Goal: Navigation & Orientation: Find specific page/section

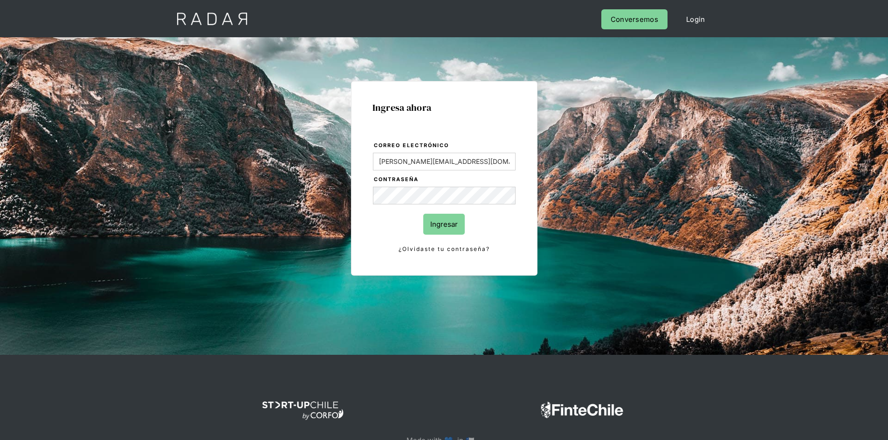
click at [445, 219] on input "Ingresar" at bounding box center [443, 224] width 41 height 21
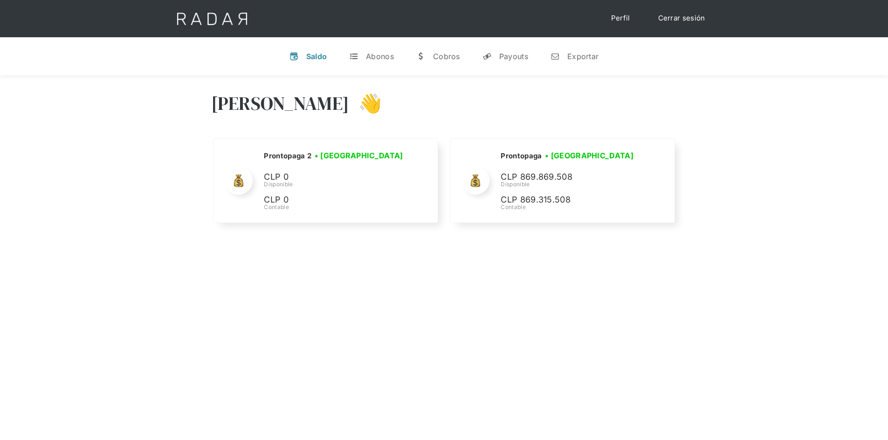
click at [679, 260] on div "[PERSON_NAME] 👋 Cargando tus cuentas... Nombre de la empresa • [GEOGRAPHIC_DATA…" at bounding box center [444, 295] width 888 height 440
